Goal: Find specific page/section: Find specific page/section

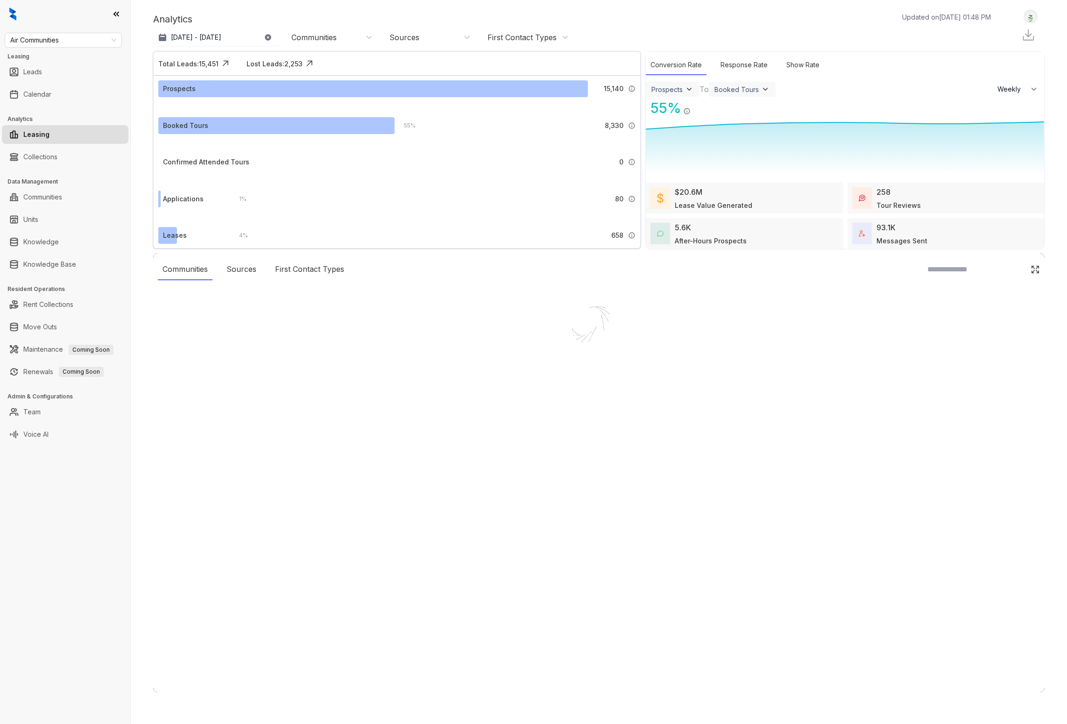
select select "******"
click at [68, 80] on div at bounding box center [533, 362] width 1067 height 724
click at [43, 72] on div at bounding box center [533, 362] width 1067 height 724
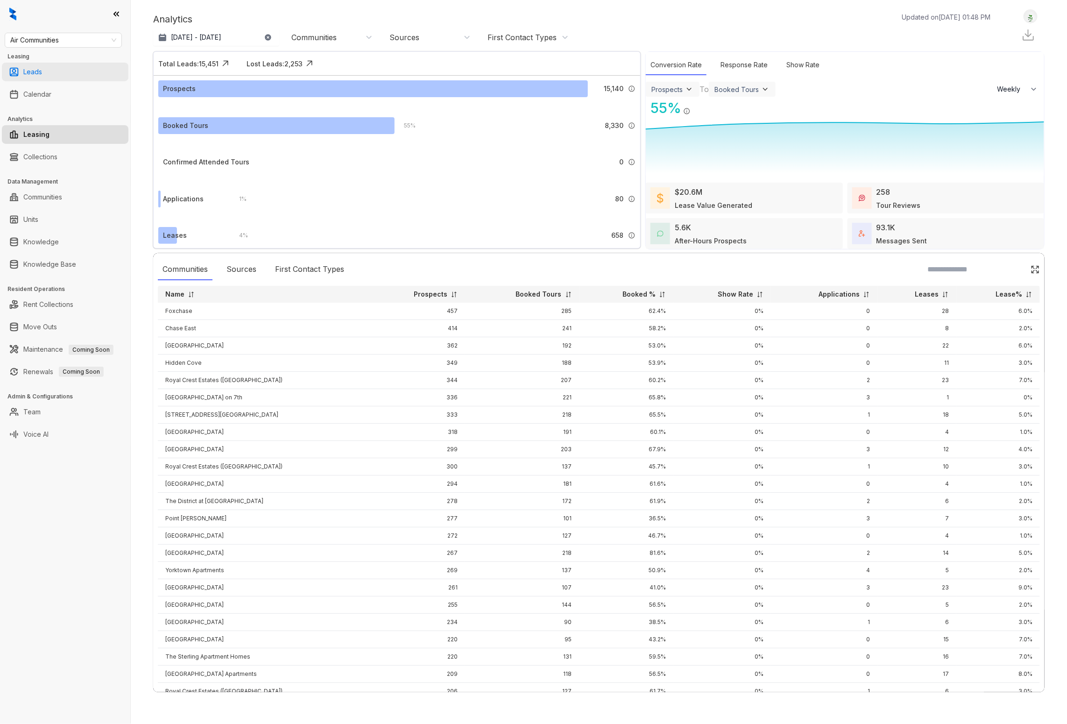
click at [42, 72] on link "Leads" at bounding box center [32, 72] width 19 height 19
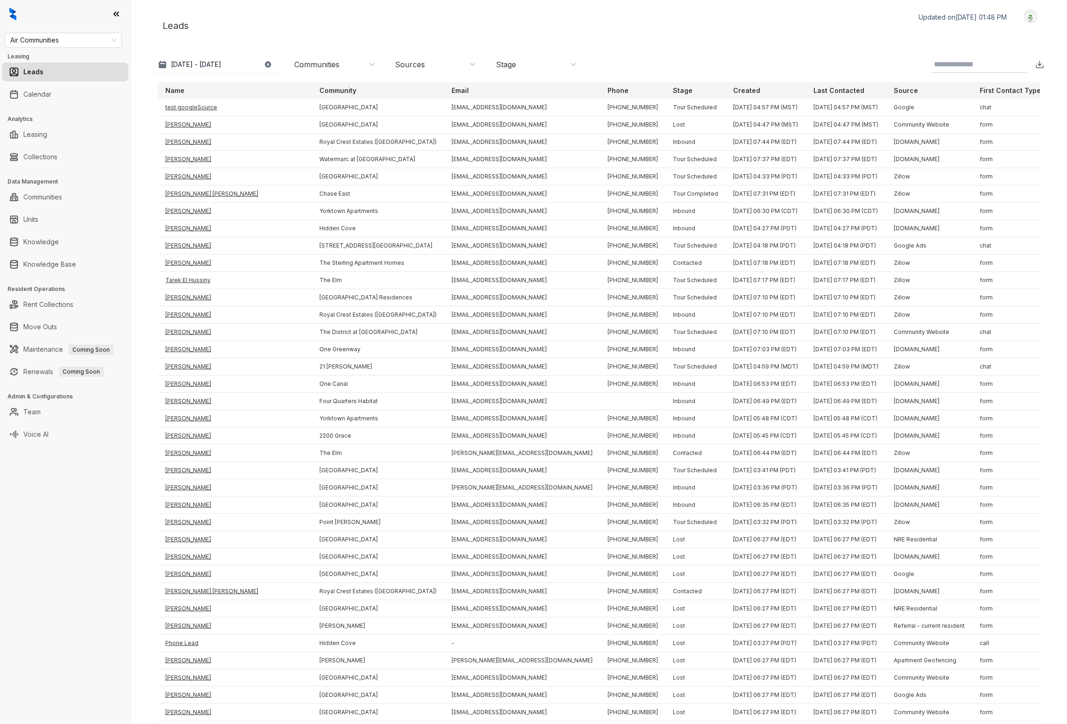
click at [363, 64] on div "Communities" at bounding box center [334, 64] width 81 height 10
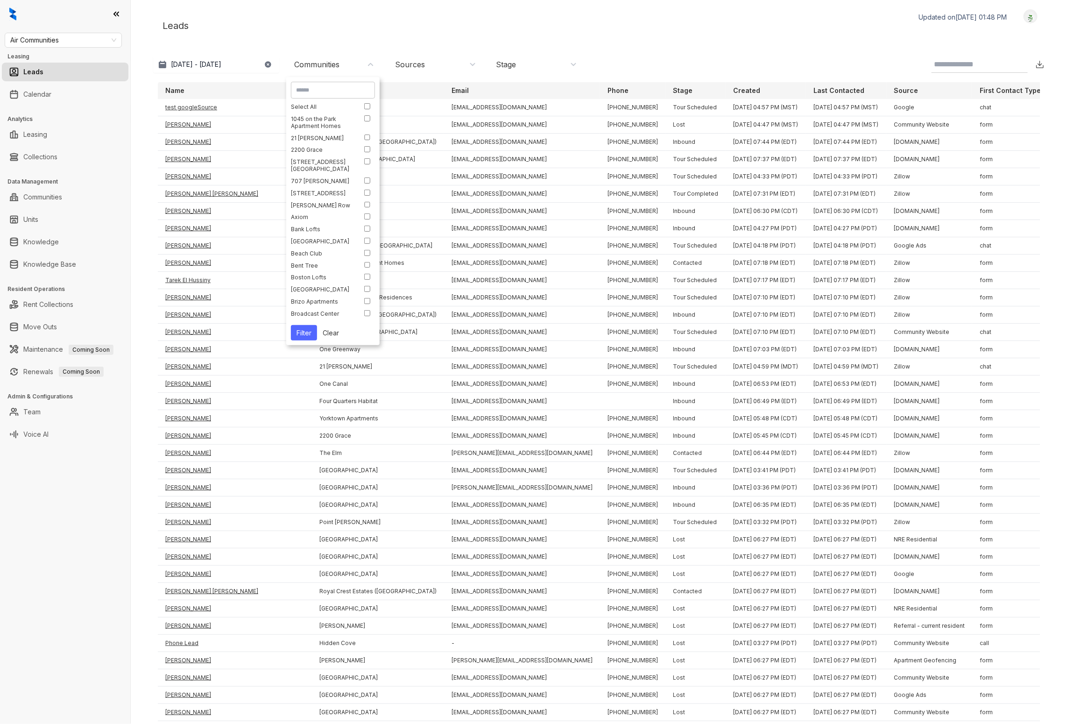
click at [363, 64] on div "Communities" at bounding box center [334, 64] width 81 height 10
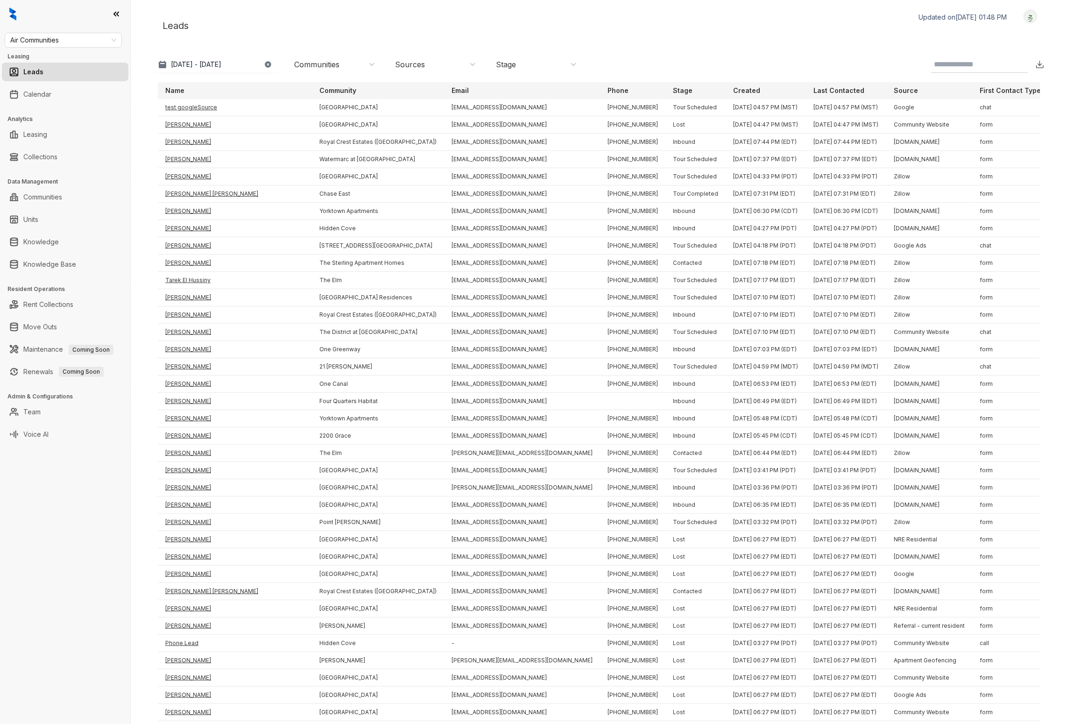
click at [425, 62] on div "Sources" at bounding box center [435, 64] width 81 height 10
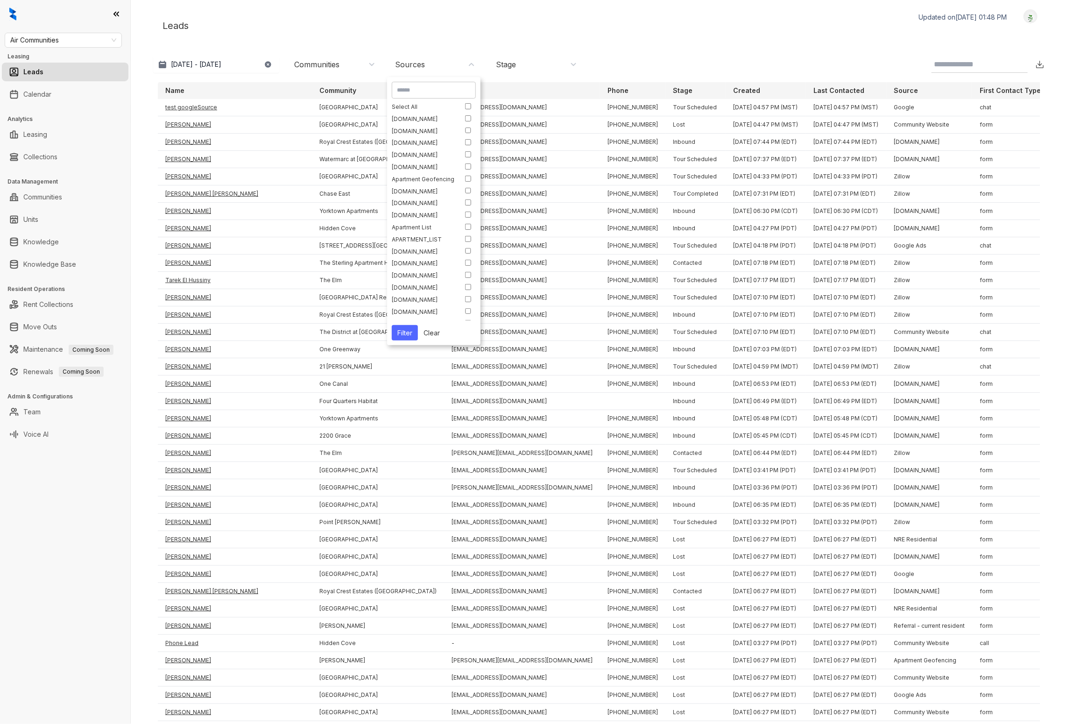
click at [434, 63] on div "Sources" at bounding box center [435, 64] width 81 height 10
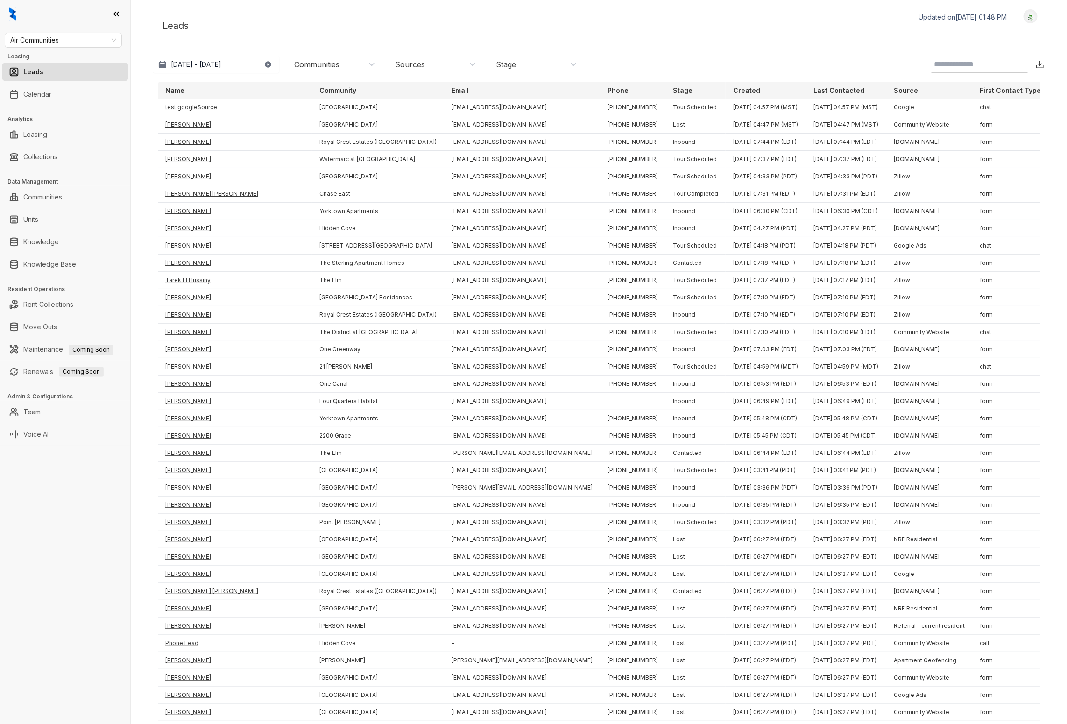
click at [498, 64] on div "Stage" at bounding box center [506, 64] width 20 height 10
click at [520, 65] on div "Stage" at bounding box center [536, 64] width 81 height 10
